Goal: Task Accomplishment & Management: Complete application form

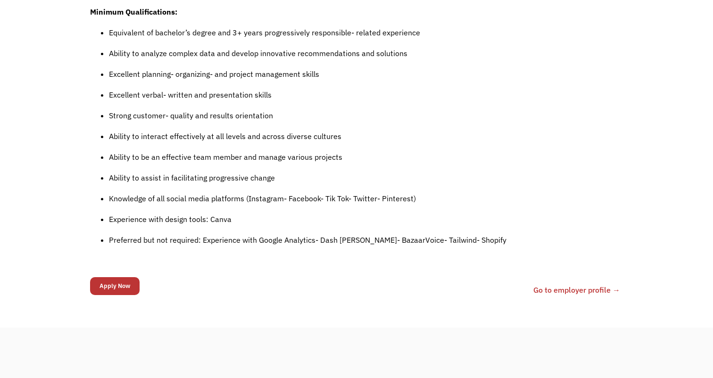
drag, startPoint x: 0, startPoint y: 231, endPoint x: 78, endPoint y: 94, distance: 157.4
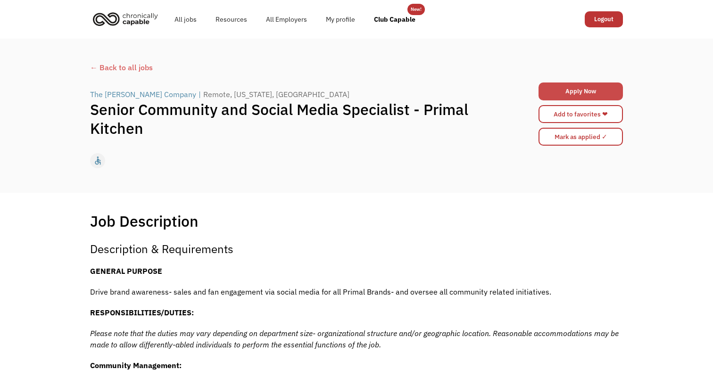
click at [602, 93] on link "Apply Now" at bounding box center [581, 92] width 84 height 18
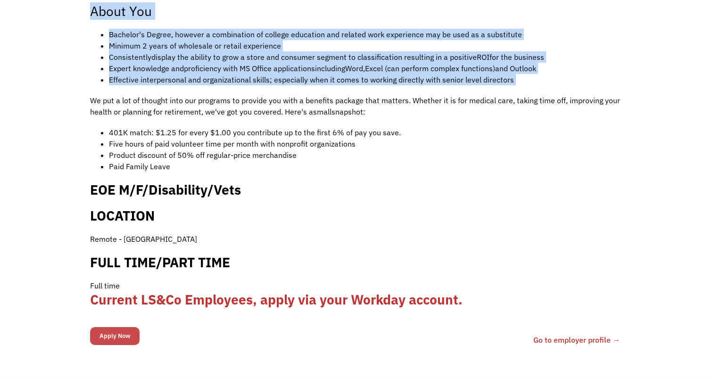
click at [126, 327] on input "Apply Now" at bounding box center [115, 336] width 50 height 18
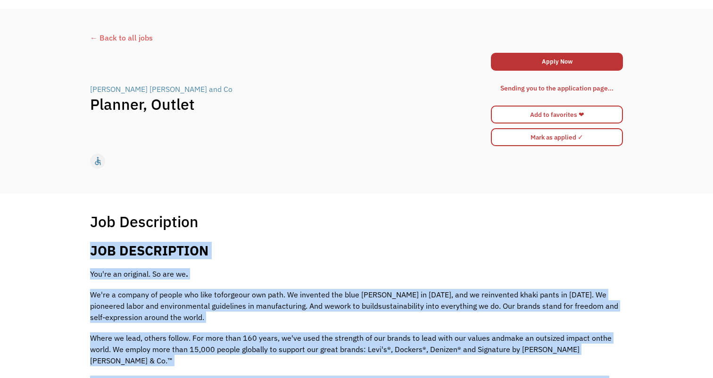
scroll to position [20, 0]
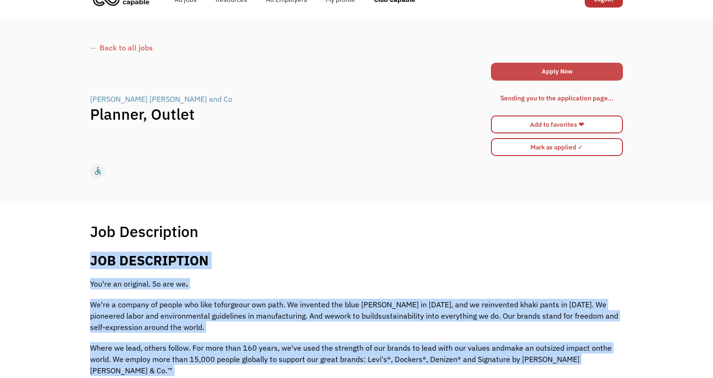
click at [530, 74] on link "Apply Now" at bounding box center [557, 72] width 132 height 18
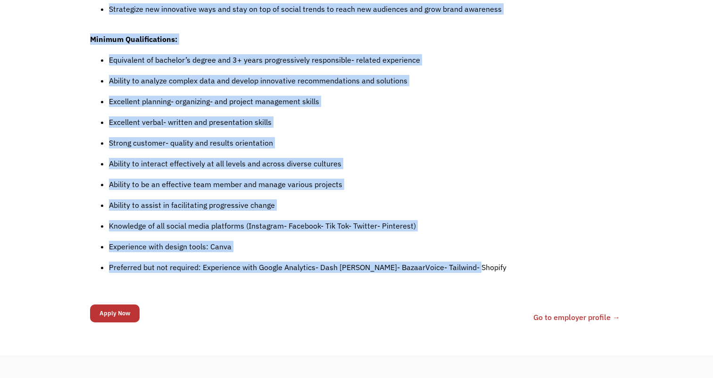
scroll to position [931, 0]
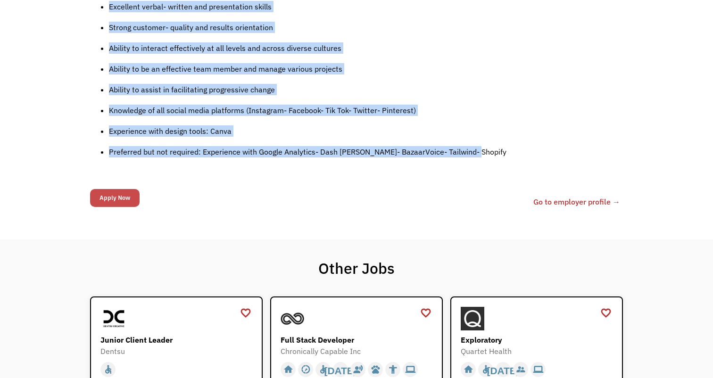
click at [120, 197] on input "Apply Now" at bounding box center [115, 198] width 50 height 18
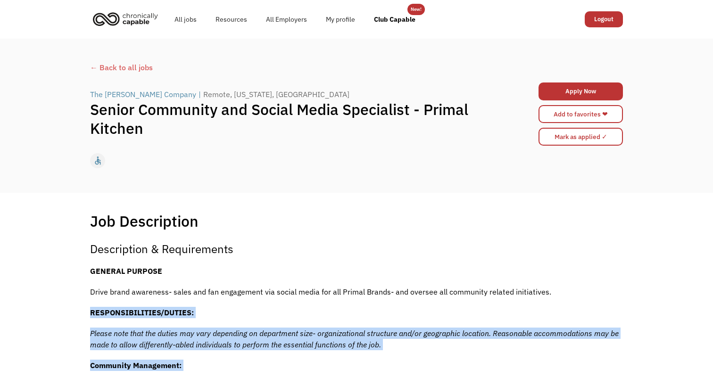
scroll to position [0, 0]
click at [607, 89] on link "Apply Now" at bounding box center [581, 92] width 84 height 18
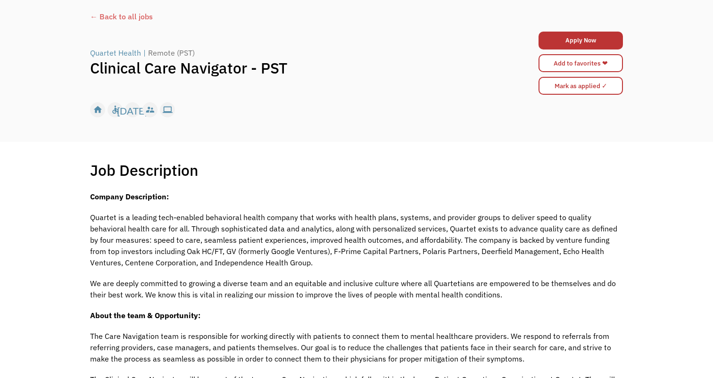
scroll to position [46, 0]
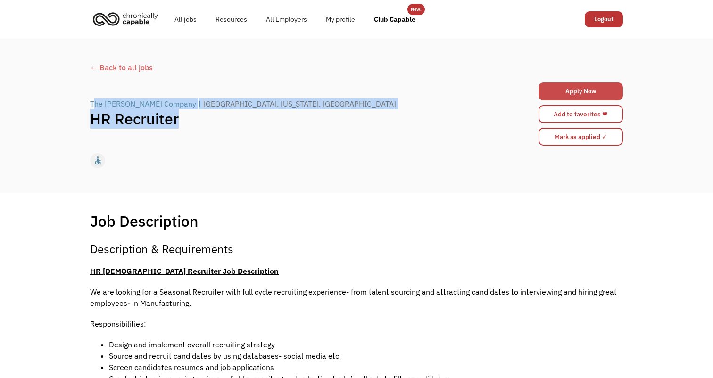
click at [586, 90] on link "Apply Now" at bounding box center [581, 92] width 84 height 18
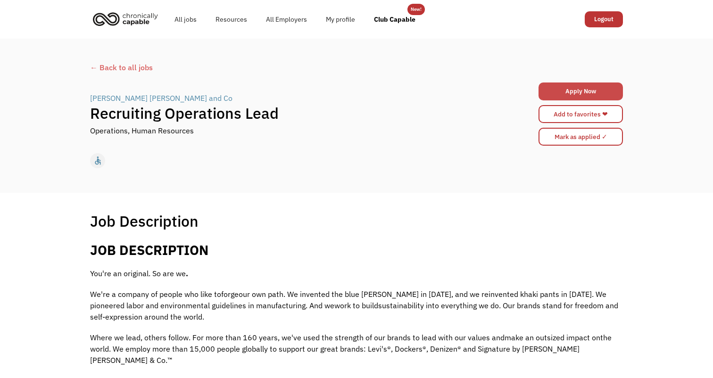
click at [567, 94] on link "Apply Now" at bounding box center [581, 92] width 84 height 18
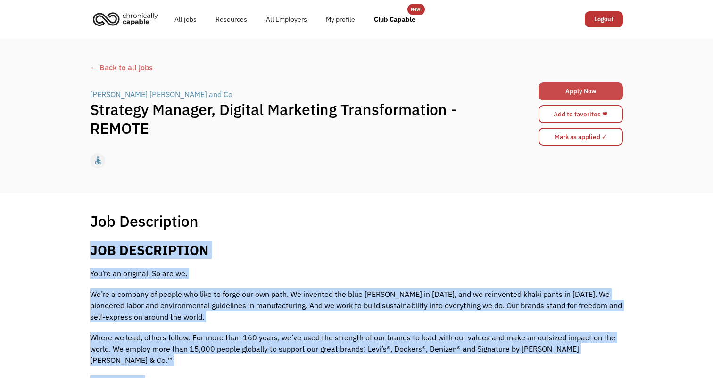
click at [576, 92] on link "Apply Now" at bounding box center [581, 92] width 84 height 18
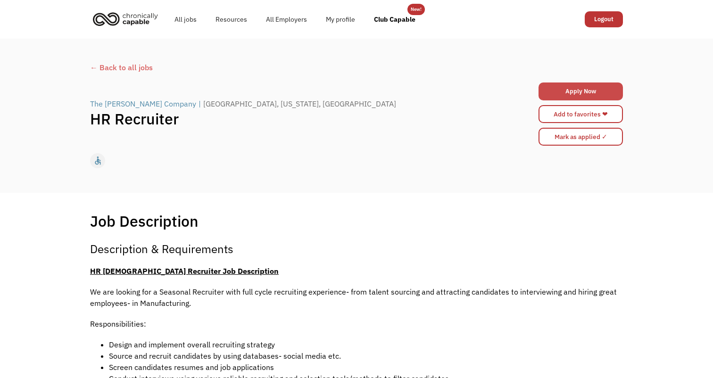
click at [595, 90] on link "Apply Now" at bounding box center [581, 92] width 84 height 18
